Goal: Task Accomplishment & Management: Complete application form

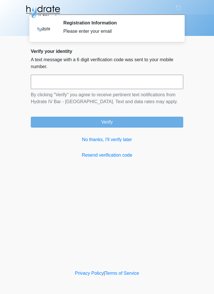
click at [126, 143] on link "No thanks, I'll verify later" at bounding box center [107, 139] width 152 height 7
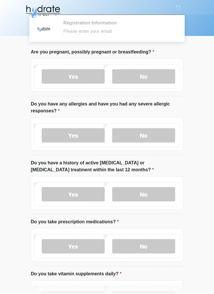
click at [105, 141] on label "Yes" at bounding box center [73, 135] width 63 height 14
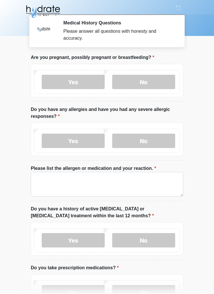
click at [157, 141] on label "No" at bounding box center [143, 141] width 63 height 14
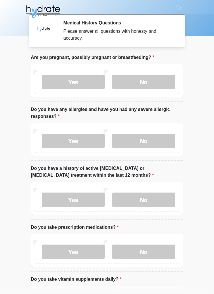
click at [145, 85] on label "No" at bounding box center [143, 82] width 63 height 14
click at [143, 195] on label "No" at bounding box center [143, 200] width 63 height 14
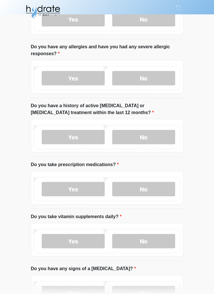
scroll to position [63, 0]
click at [145, 189] on label "No" at bounding box center [143, 189] width 63 height 14
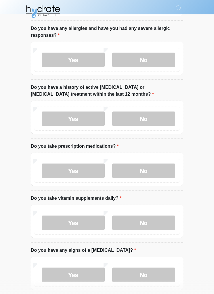
scroll to position [89, 0]
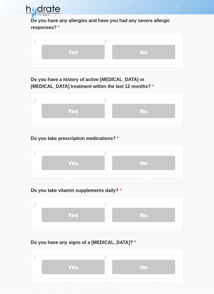
click at [145, 215] on label "No" at bounding box center [143, 215] width 63 height 14
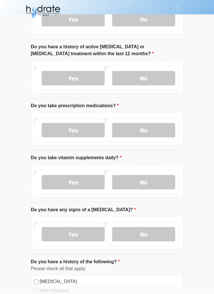
scroll to position [122, 0]
click at [149, 229] on label "No" at bounding box center [143, 234] width 63 height 14
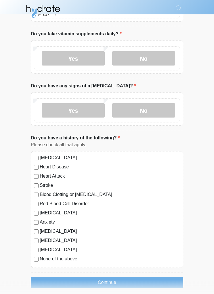
scroll to position [251, 0]
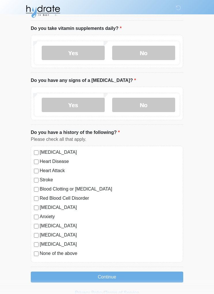
click at [114, 275] on button "Continue" at bounding box center [107, 277] width 152 height 11
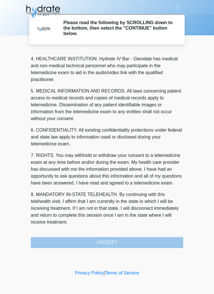
scroll to position [168, 0]
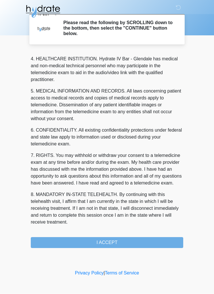
click at [85, 240] on button "I ACCEPT" at bounding box center [107, 243] width 152 height 11
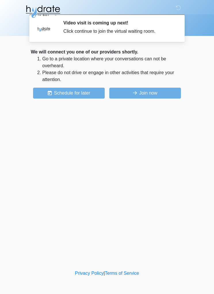
click at [144, 91] on button "Join now" at bounding box center [145, 93] width 72 height 11
